Goal: Task Accomplishment & Management: Manage account settings

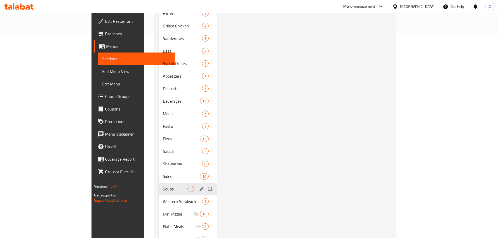
scroll to position [233, 0]
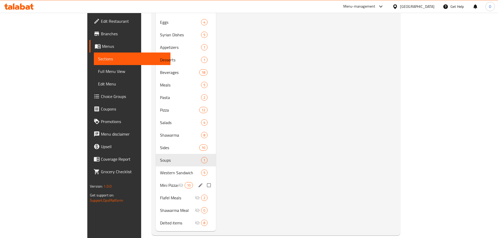
click at [204, 180] on input "Menu sections" at bounding box center [209, 185] width 11 height 10
checkbox input "true"
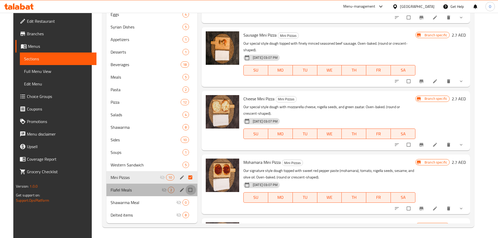
click at [189, 193] on input "Menu sections" at bounding box center [190, 190] width 11 height 10
checkbox input "true"
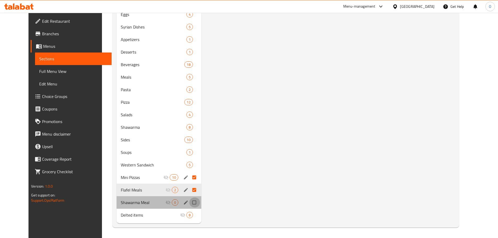
click at [189, 203] on input "Menu sections" at bounding box center [194, 203] width 11 height 10
checkbox input "true"
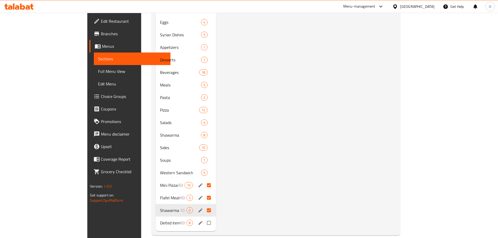
click at [204, 218] on input "Menu sections" at bounding box center [209, 223] width 11 height 10
checkbox input "true"
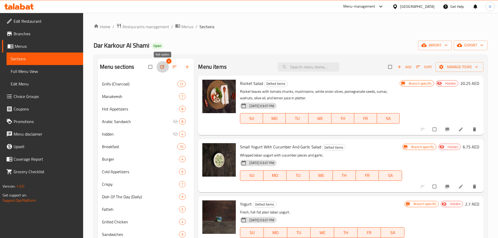
click at [162, 69] on icon "button" at bounding box center [161, 66] width 5 height 5
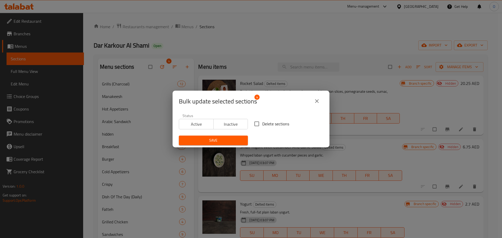
click at [256, 124] on input "Delete sections" at bounding box center [256, 123] width 11 height 11
checkbox input "true"
click at [239, 142] on span "Save" at bounding box center [213, 140] width 61 height 7
